Goal: Transaction & Acquisition: Subscribe to service/newsletter

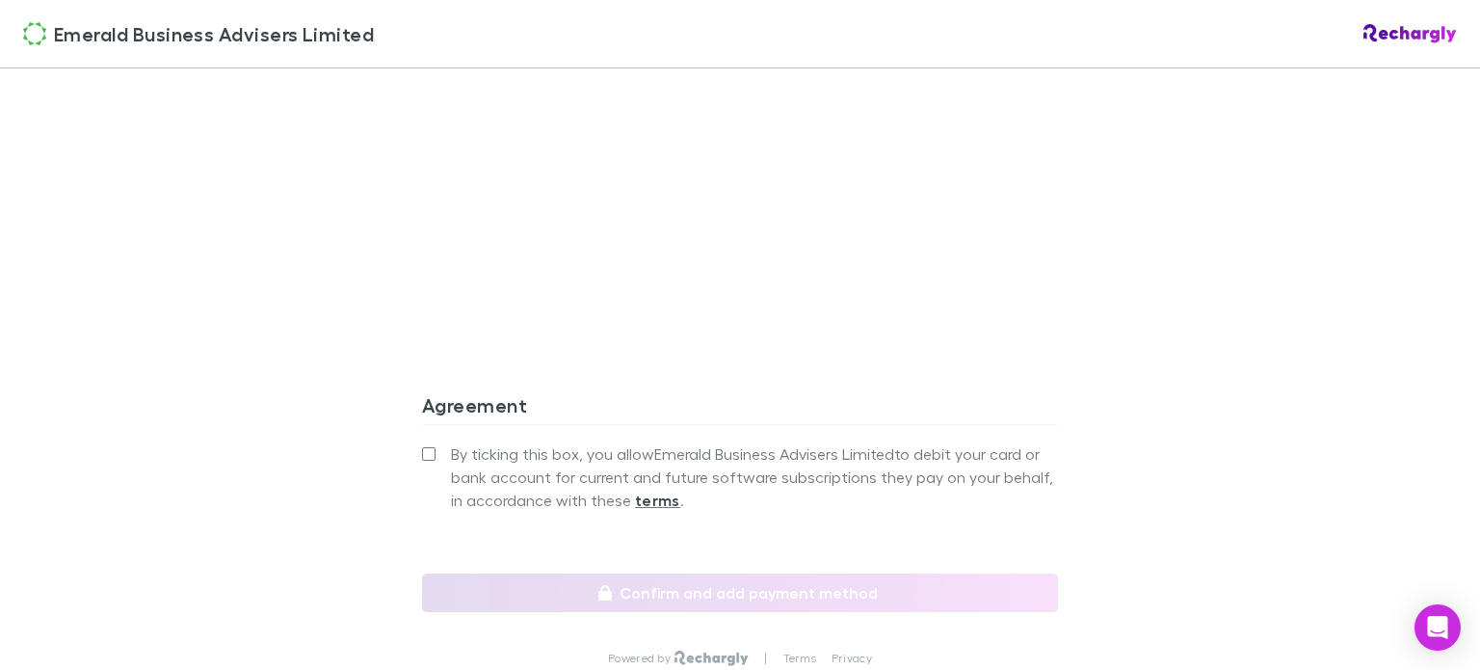
scroll to position [1734, 0]
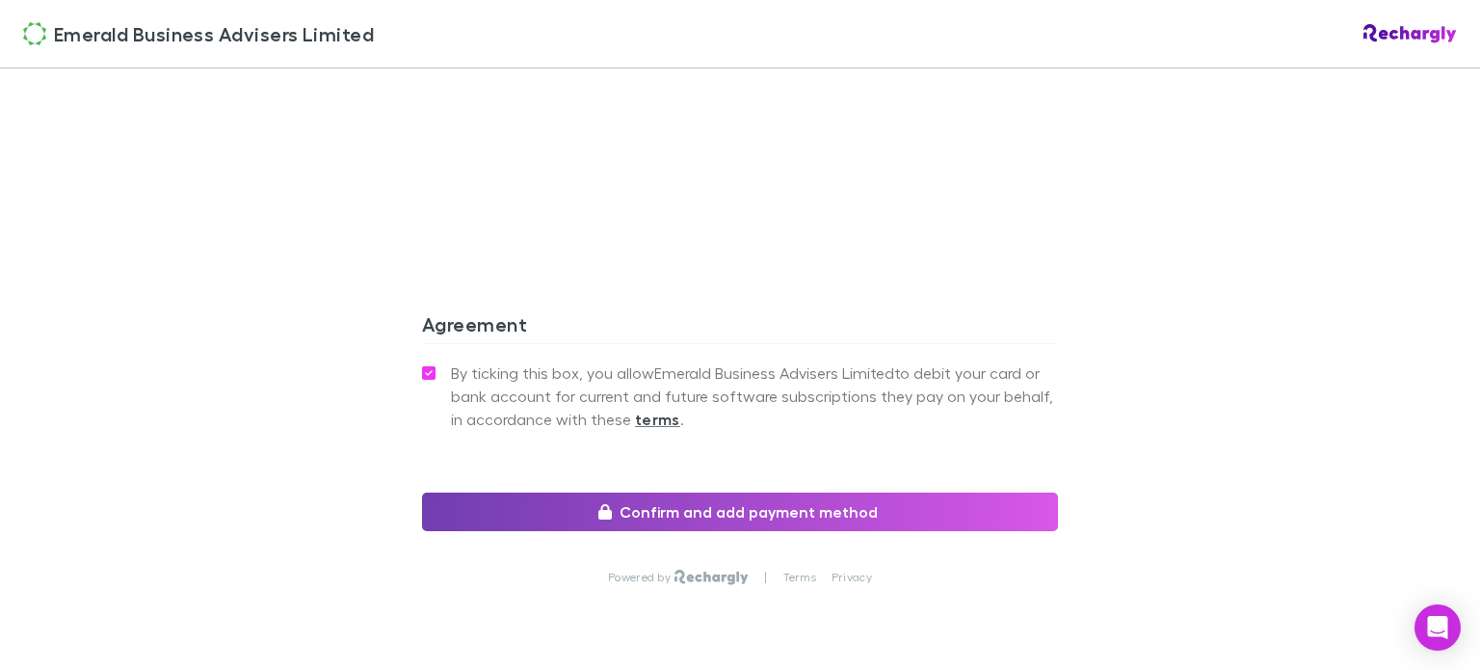
click at [745, 521] on button "Confirm and add payment method" at bounding box center [740, 511] width 636 height 39
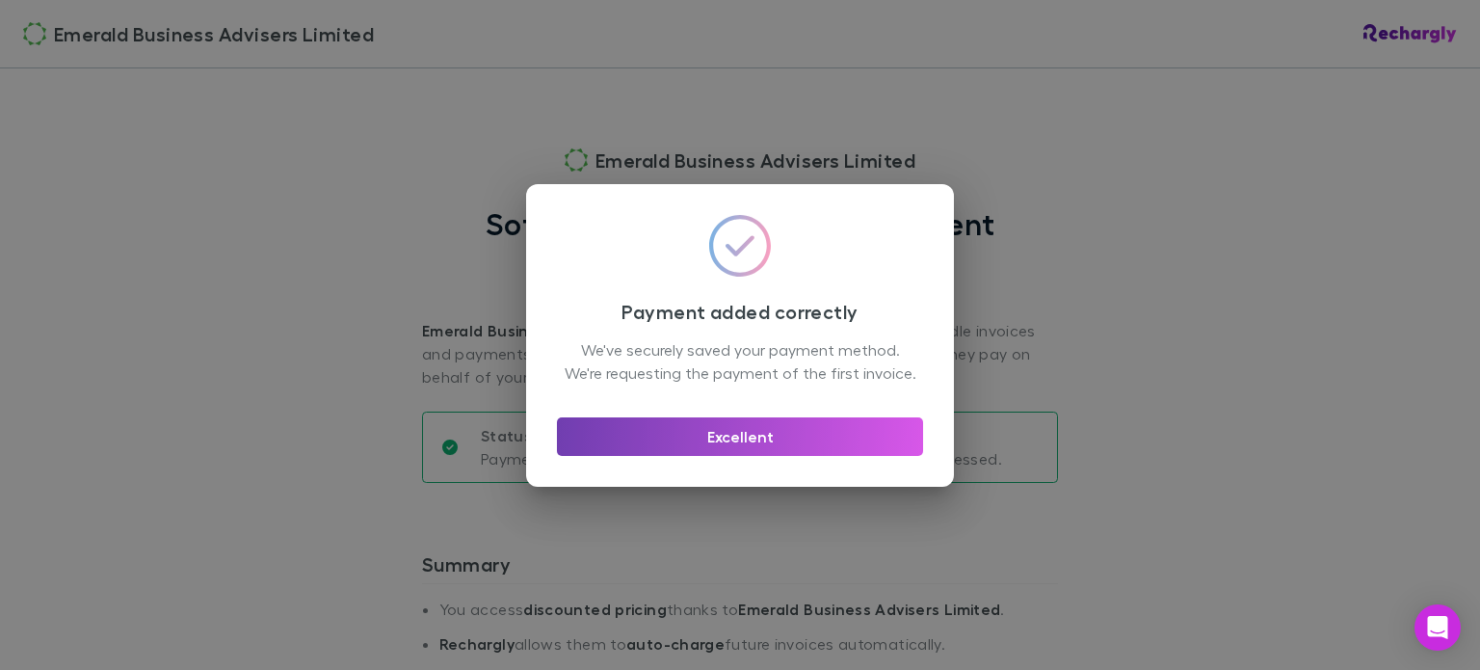
click at [829, 456] on button "Excellent" at bounding box center [740, 436] width 366 height 39
